Goal: Book appointment/travel/reservation

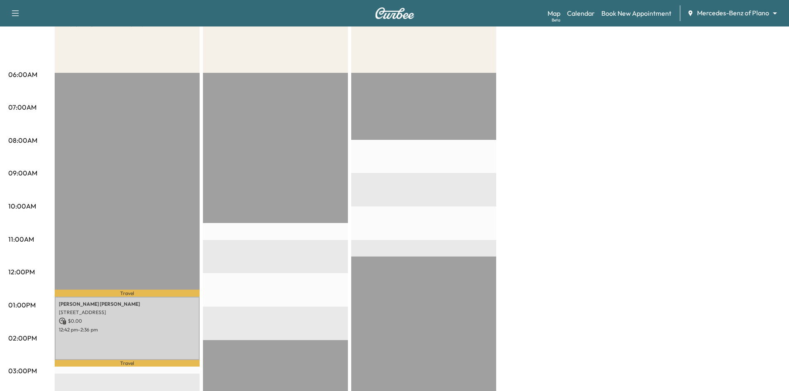
scroll to position [124, 0]
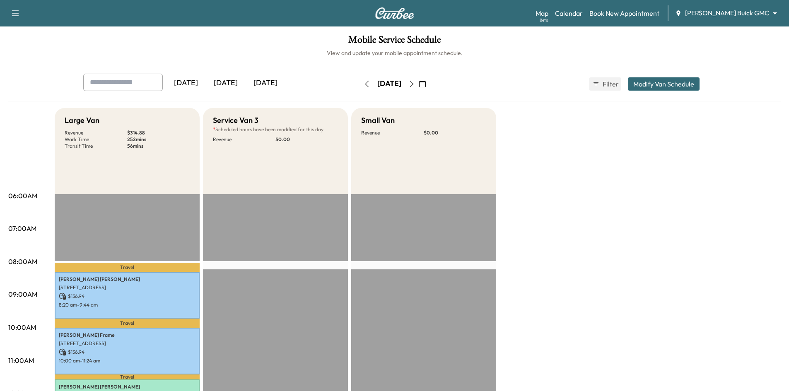
click at [415, 82] on icon "button" at bounding box center [411, 84] width 7 height 7
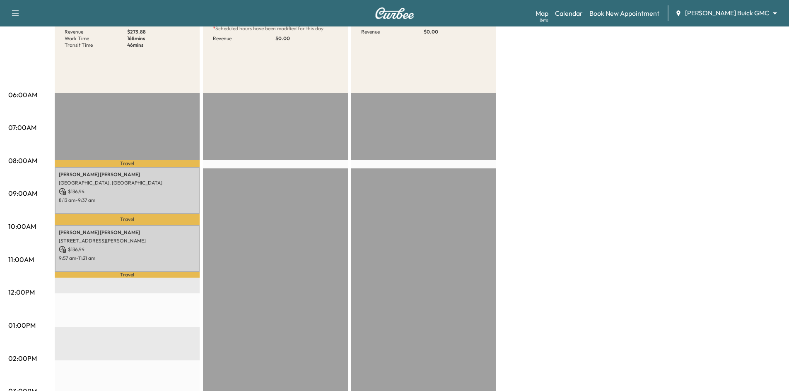
scroll to position [166, 0]
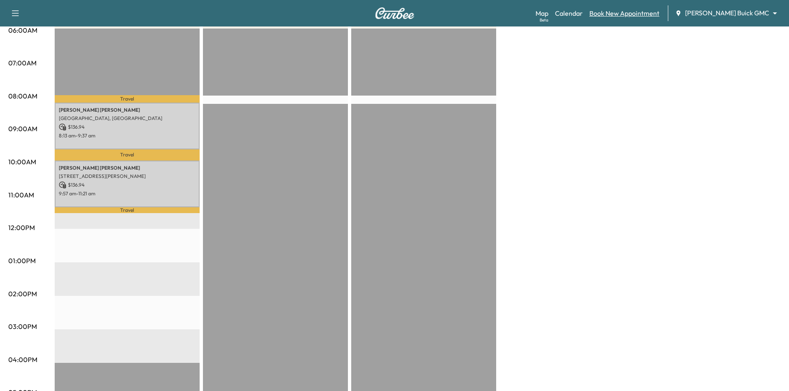
click at [638, 12] on link "Book New Appointment" at bounding box center [624, 13] width 70 height 10
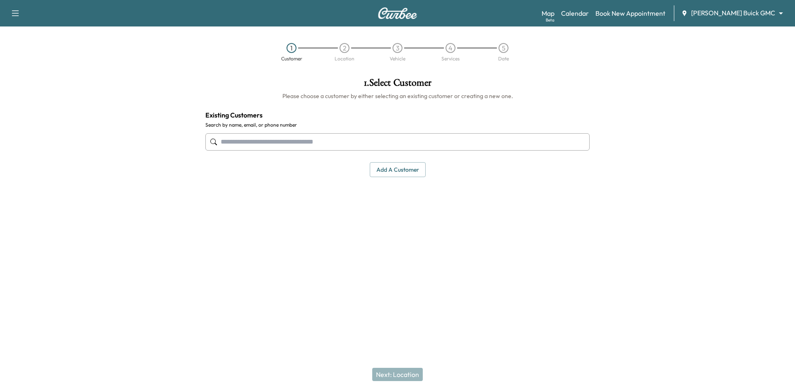
click at [355, 144] on input "text" at bounding box center [397, 141] width 384 height 17
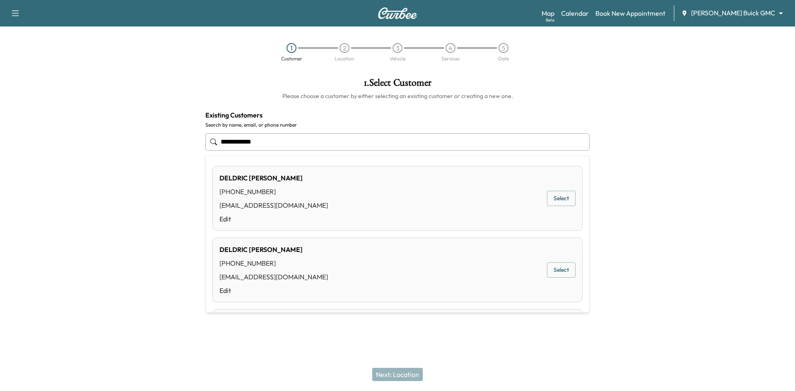
click at [559, 201] on button "Select" at bounding box center [561, 198] width 29 height 15
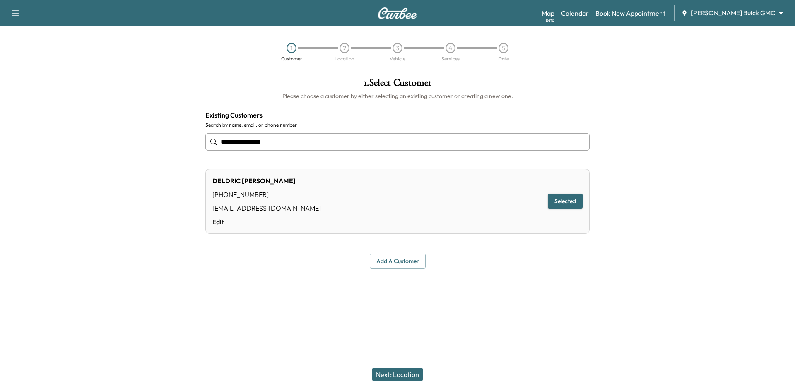
type input "**********"
click at [414, 371] on button "Next: Location" at bounding box center [397, 374] width 51 height 13
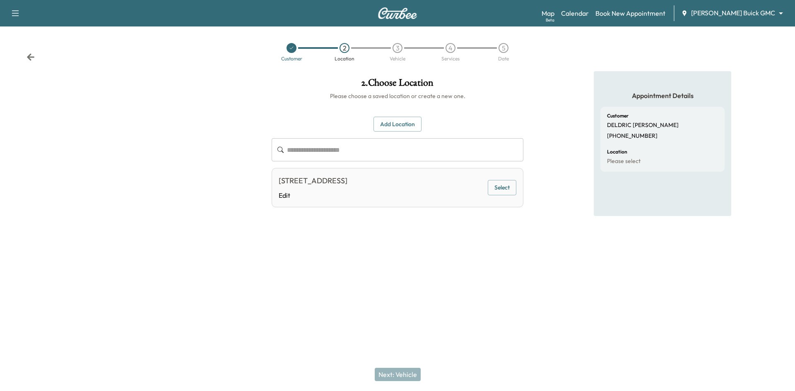
drag, startPoint x: 518, startPoint y: 178, endPoint x: 503, endPoint y: 189, distance: 18.6
click at [514, 182] on div "13775 Blackwolf Run Trail, Frisco, TX 75035, USA Edit Select" at bounding box center [398, 187] width 252 height 39
click at [503, 189] on button "Select" at bounding box center [502, 187] width 29 height 15
drag, startPoint x: 402, startPoint y: 376, endPoint x: 398, endPoint y: 380, distance: 5.0
click at [402, 376] on button "Next: Vehicle" at bounding box center [398, 374] width 46 height 13
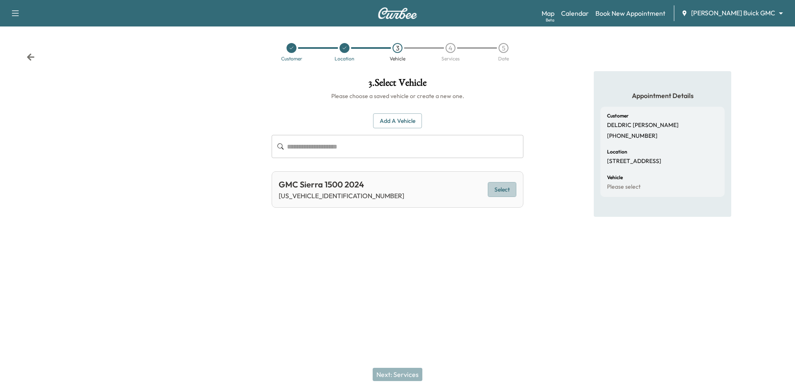
click at [507, 191] on button "Select" at bounding box center [502, 189] width 29 height 15
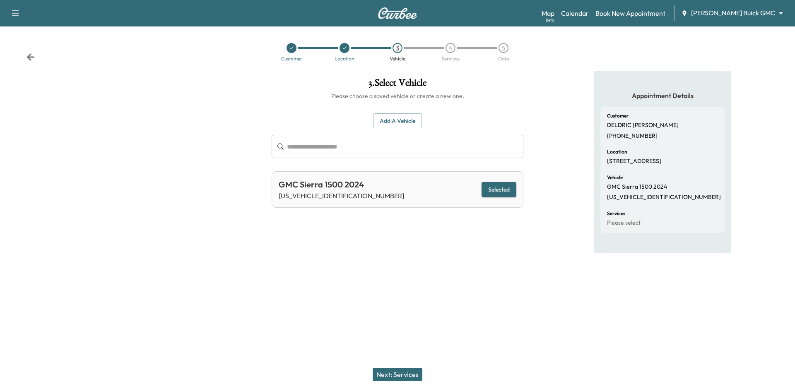
click at [409, 376] on button "Next: Services" at bounding box center [398, 374] width 50 height 13
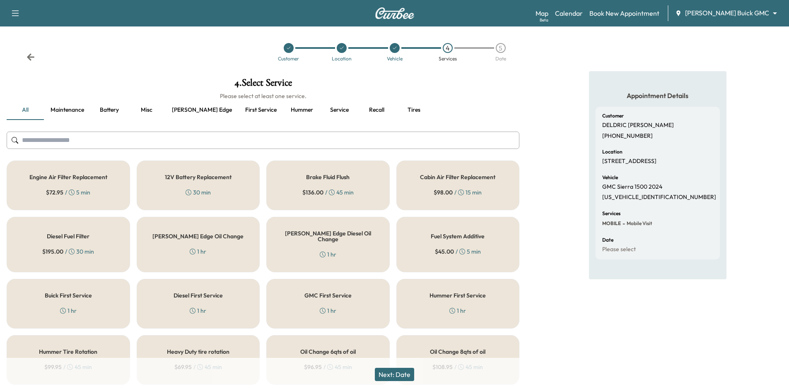
click at [257, 141] on input "text" at bounding box center [263, 140] width 513 height 17
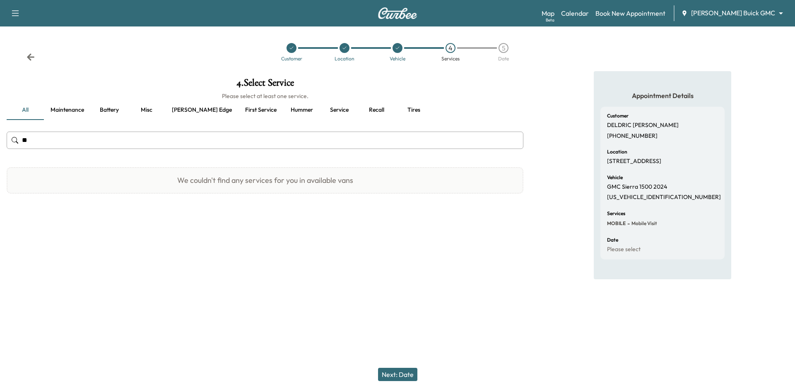
type input "*"
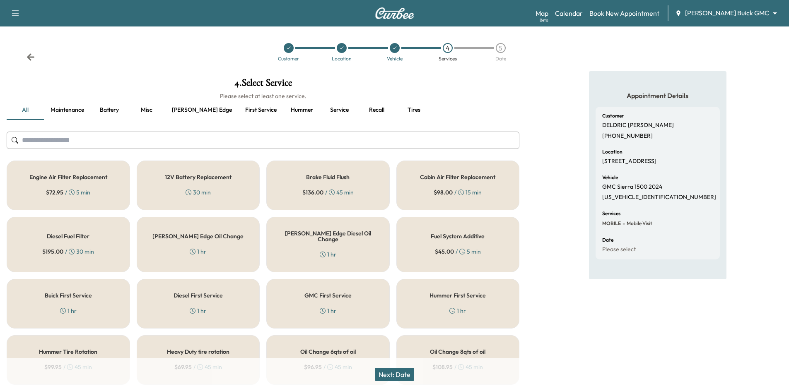
click at [195, 111] on button "Ewing edge" at bounding box center [201, 110] width 73 height 20
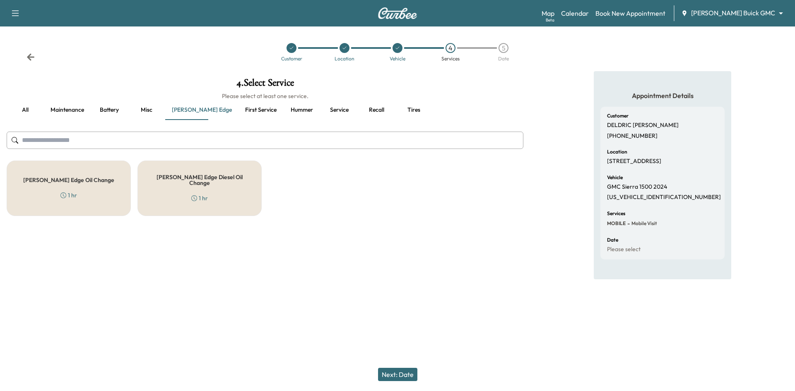
click at [110, 187] on div "Ewing Edge Oil Change 1 hr" at bounding box center [69, 188] width 124 height 55
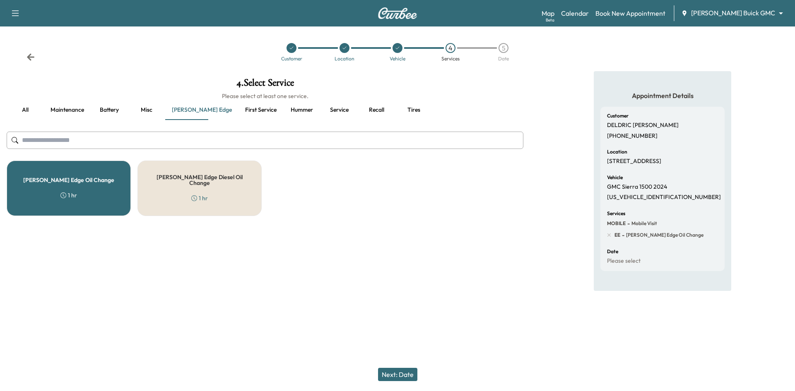
drag, startPoint x: 160, startPoint y: 140, endPoint x: 165, endPoint y: 139, distance: 5.0
click at [160, 140] on input "text" at bounding box center [265, 140] width 517 height 17
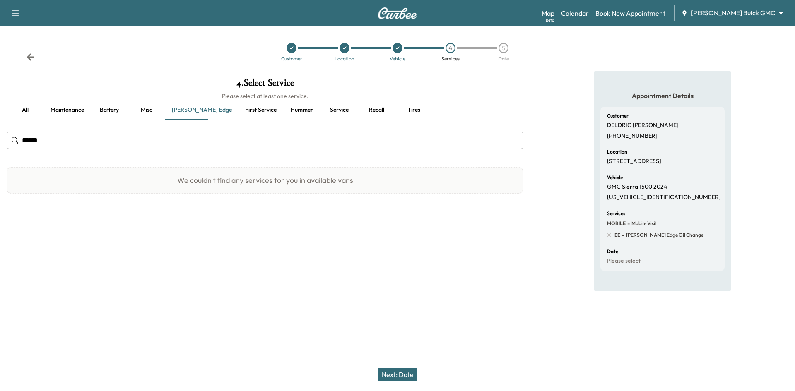
type input "******"
drag, startPoint x: 138, startPoint y: 109, endPoint x: 163, endPoint y: 109, distance: 24.8
click at [157, 109] on button "Misc" at bounding box center [146, 110] width 37 height 20
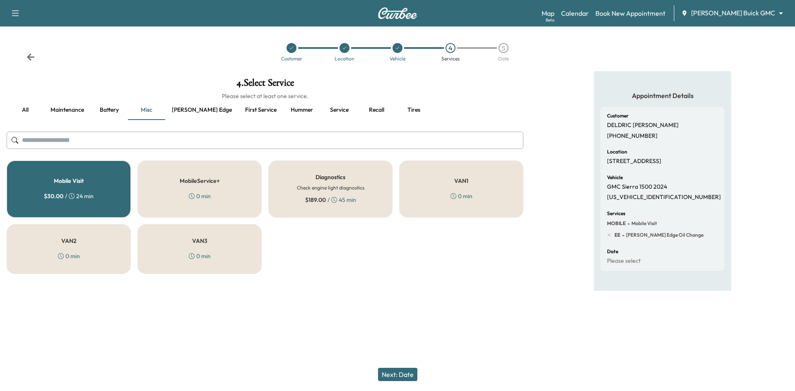
click at [80, 109] on button "Maintenance" at bounding box center [67, 110] width 47 height 20
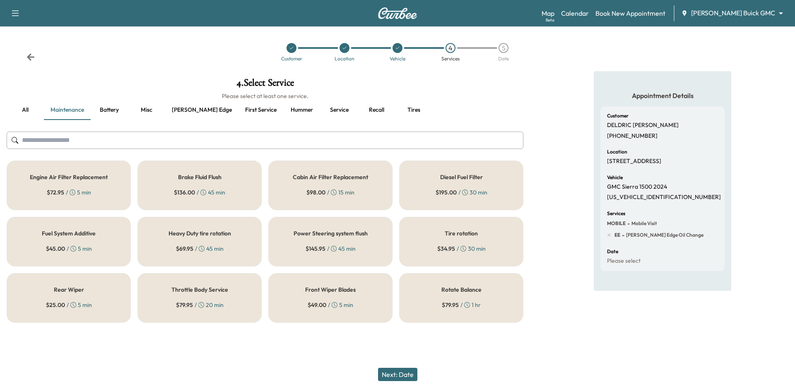
click at [487, 251] on div "Tire rotation $ 34.95 / 30 min" at bounding box center [461, 242] width 124 height 50
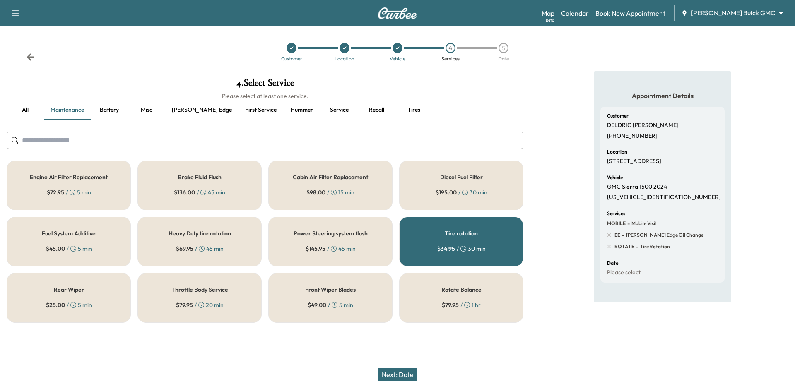
click at [320, 111] on button "Service" at bounding box center [338, 110] width 37 height 20
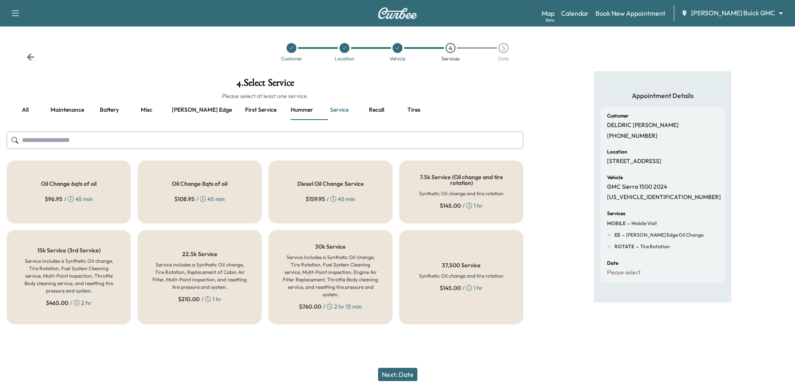
click at [149, 111] on button "Misc" at bounding box center [146, 110] width 37 height 20
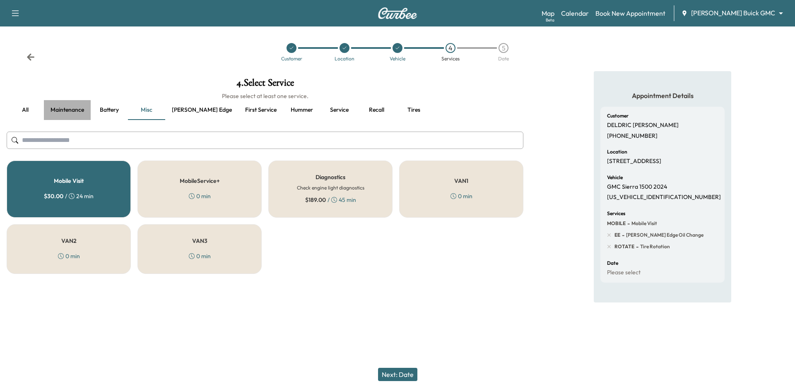
click at [74, 108] on button "Maintenance" at bounding box center [67, 110] width 47 height 20
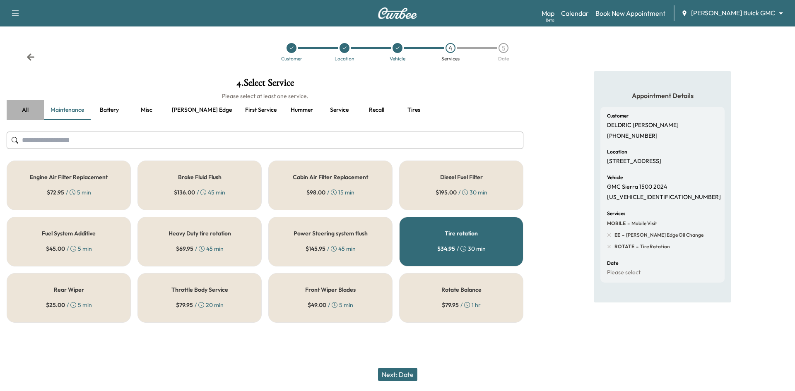
click at [25, 109] on button "all" at bounding box center [25, 110] width 37 height 20
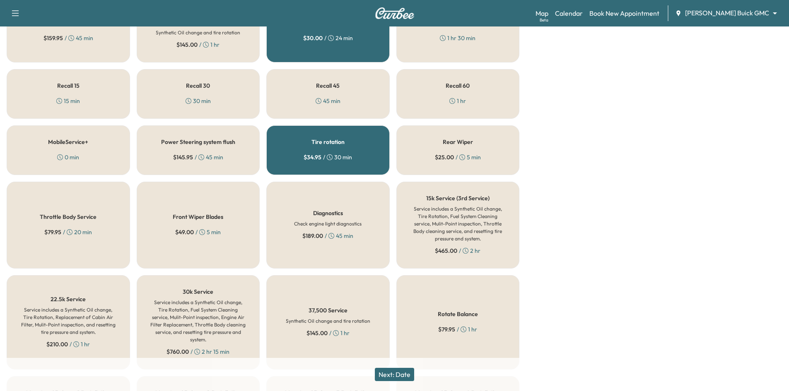
scroll to position [373, 0]
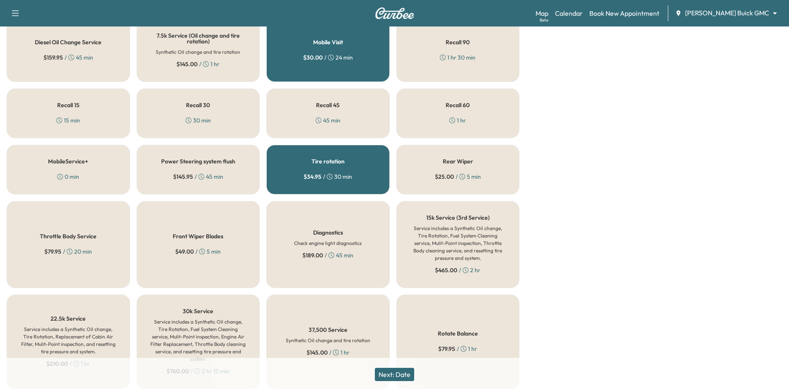
click at [224, 112] on div "Recall 30 30 min" at bounding box center [198, 114] width 123 height 50
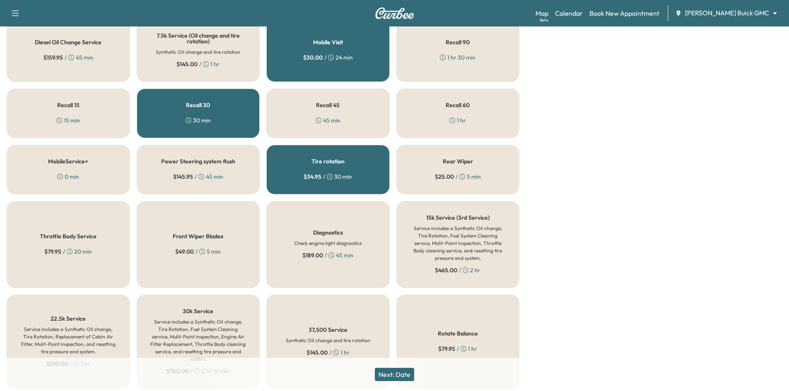
click at [407, 376] on button "Next: Date" at bounding box center [394, 374] width 39 height 13
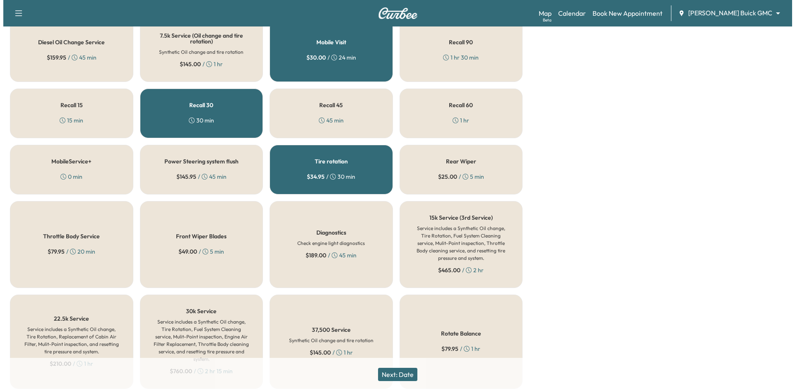
scroll to position [0, 0]
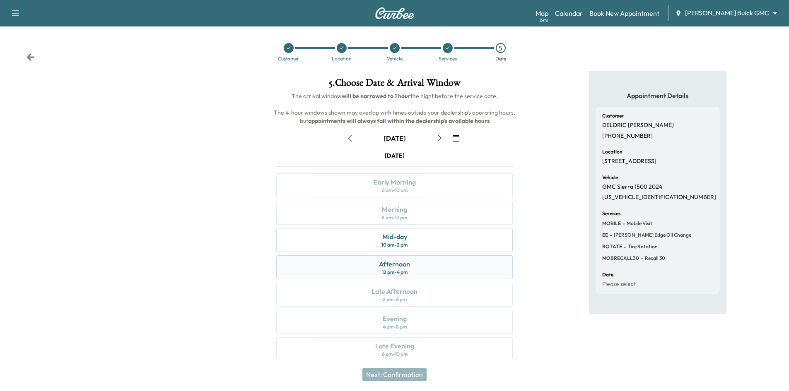
click at [426, 260] on div "Afternoon 12 pm - 4 pm" at bounding box center [394, 267] width 236 height 24
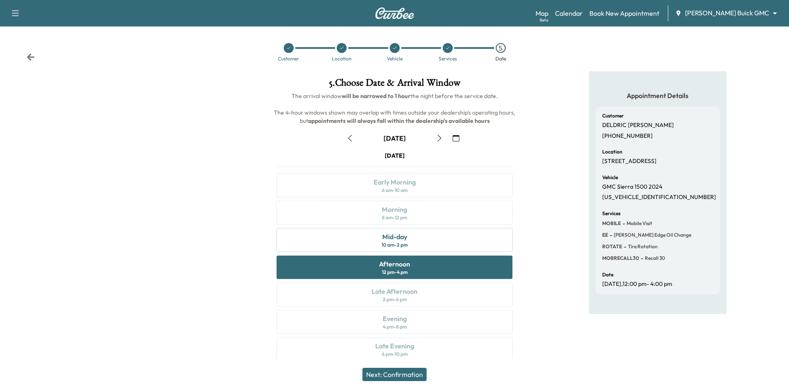
click at [406, 375] on button "Next: Confirmation" at bounding box center [394, 374] width 64 height 13
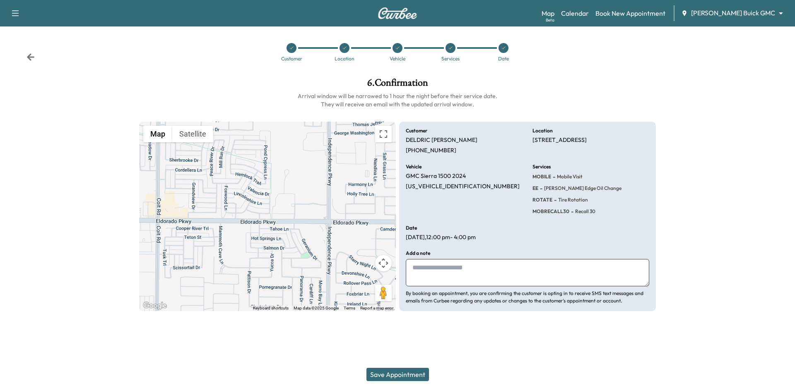
click at [506, 275] on textarea at bounding box center [527, 272] width 243 height 27
paste textarea "**********"
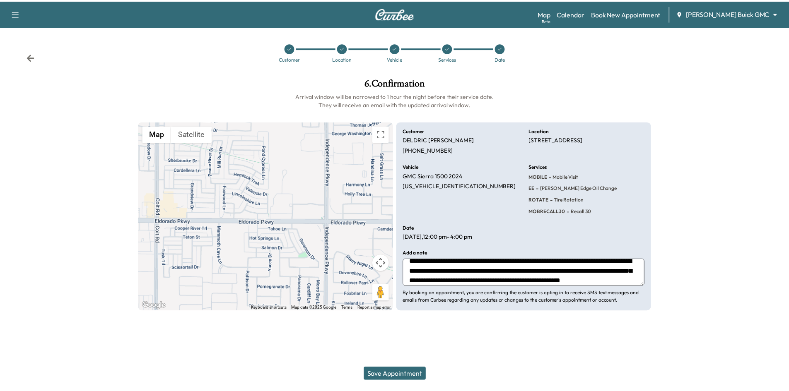
scroll to position [16, 0]
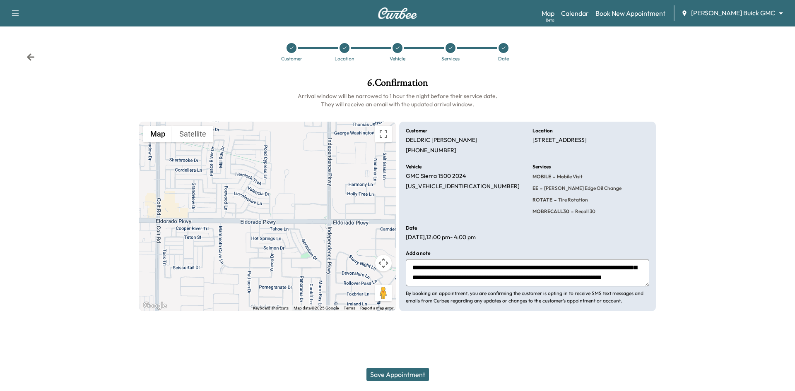
type textarea "**********"
click at [416, 376] on button "Save Appointment" at bounding box center [397, 374] width 63 height 13
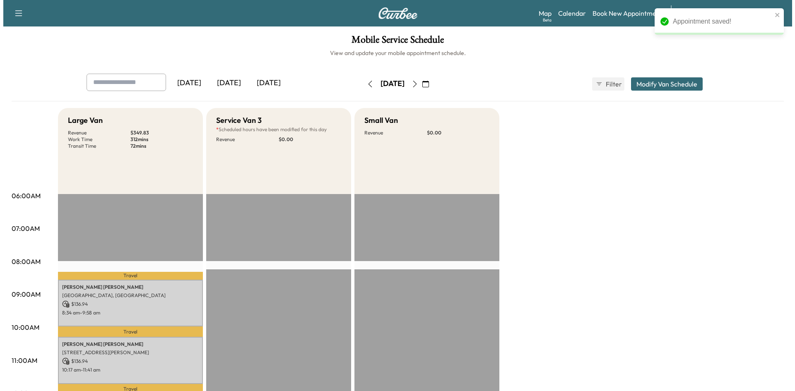
scroll to position [207, 0]
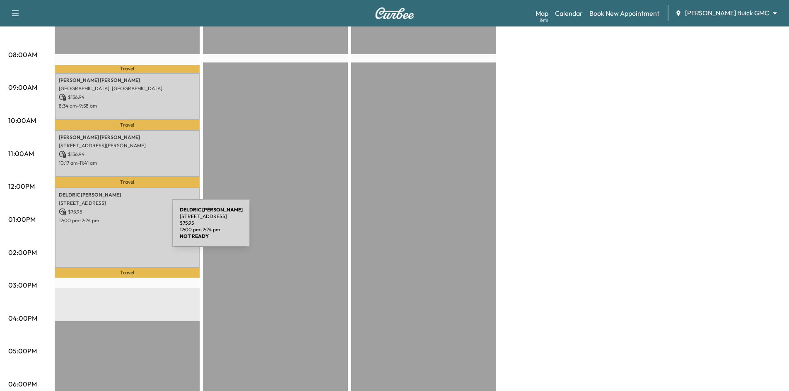
click at [110, 228] on div "DELDRIC WILLIAMS 13775 Blackwolf Run Trail, Frisco, TX 75035, USA $ 75.95 12:00…" at bounding box center [127, 228] width 145 height 80
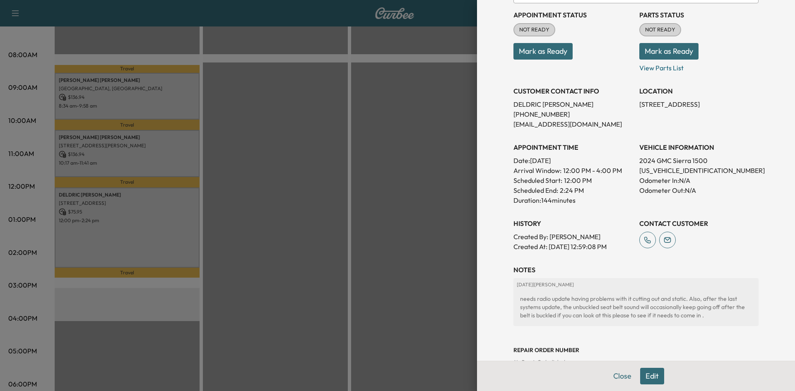
scroll to position [124, 0]
click at [648, 377] on button "Edit" at bounding box center [652, 376] width 24 height 17
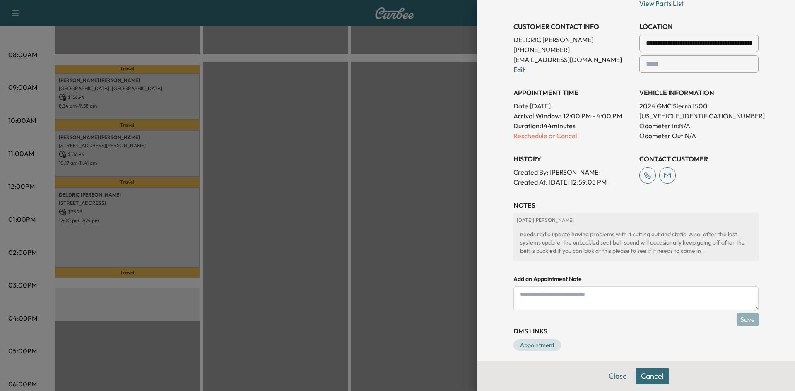
scroll to position [212, 0]
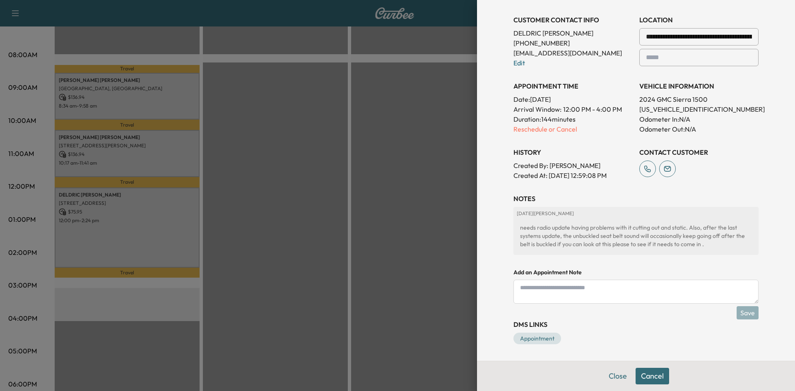
click at [554, 291] on textarea at bounding box center [635, 292] width 245 height 24
type textarea "**********"
drag, startPoint x: 742, startPoint y: 312, endPoint x: 687, endPoint y: 334, distance: 58.7
click at [742, 313] on button "Save" at bounding box center [748, 312] width 22 height 13
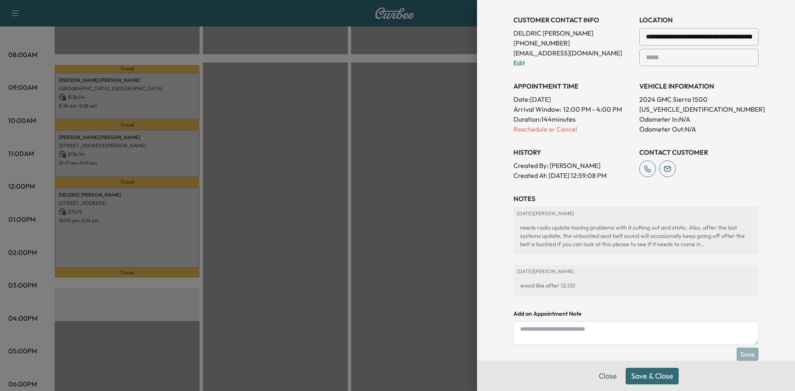
click at [658, 380] on button "Save & Close" at bounding box center [652, 376] width 53 height 17
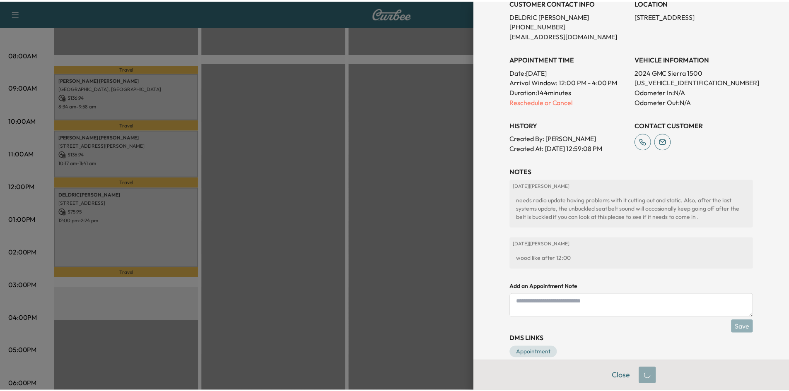
scroll to position [195, 0]
